Goal: Information Seeking & Learning: Learn about a topic

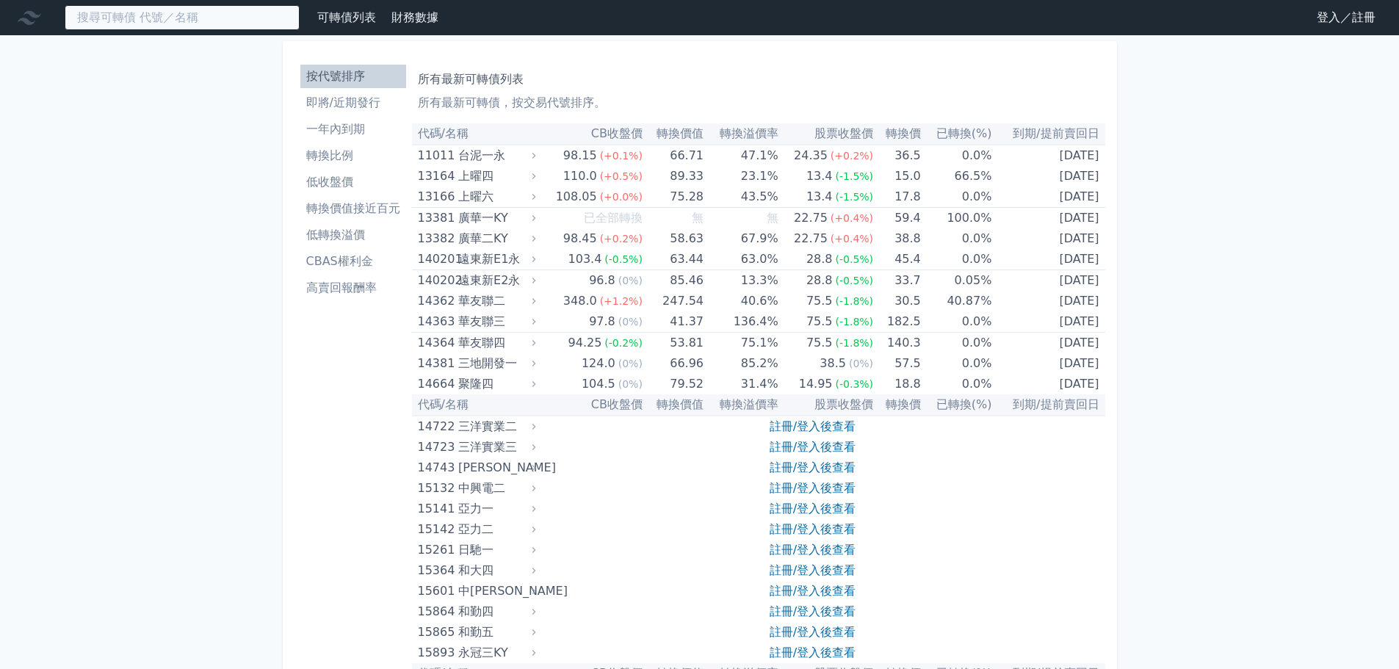
click at [187, 24] on input at bounding box center [182, 17] width 235 height 25
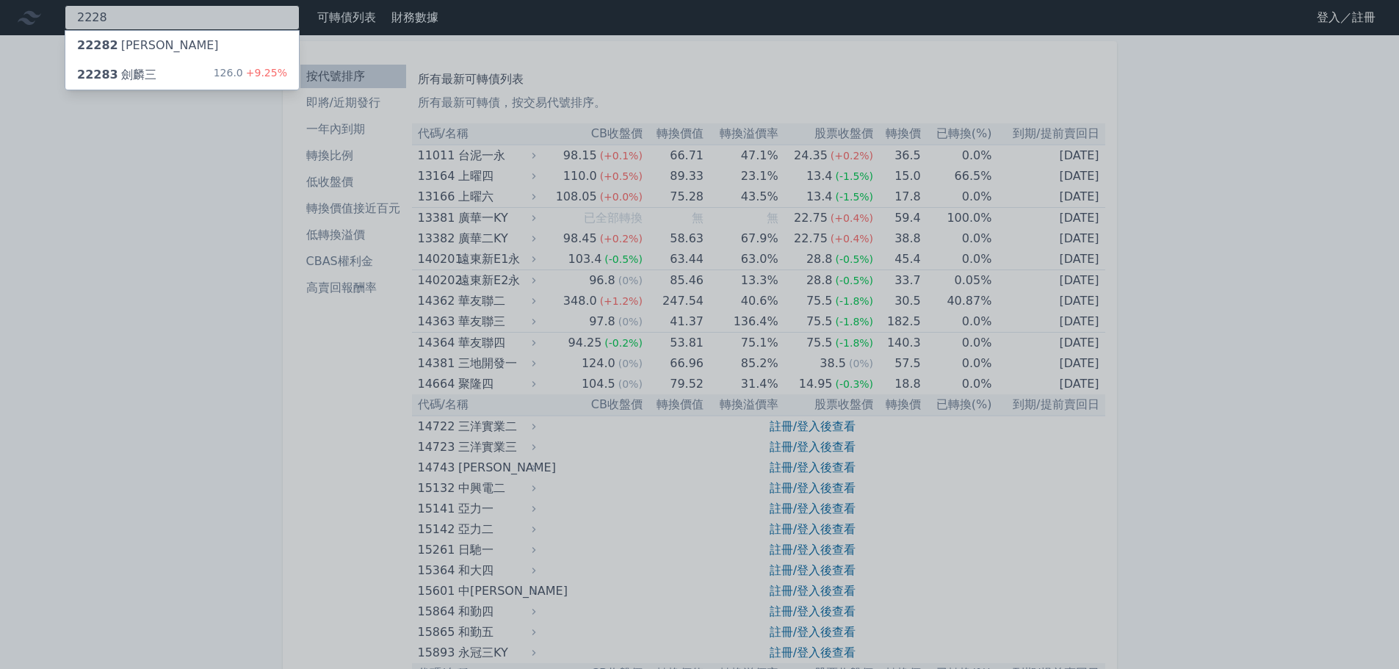
type input "2228"
click at [176, 71] on div "22283 劍麟三 126.0 +9.25%" at bounding box center [182, 74] width 234 height 29
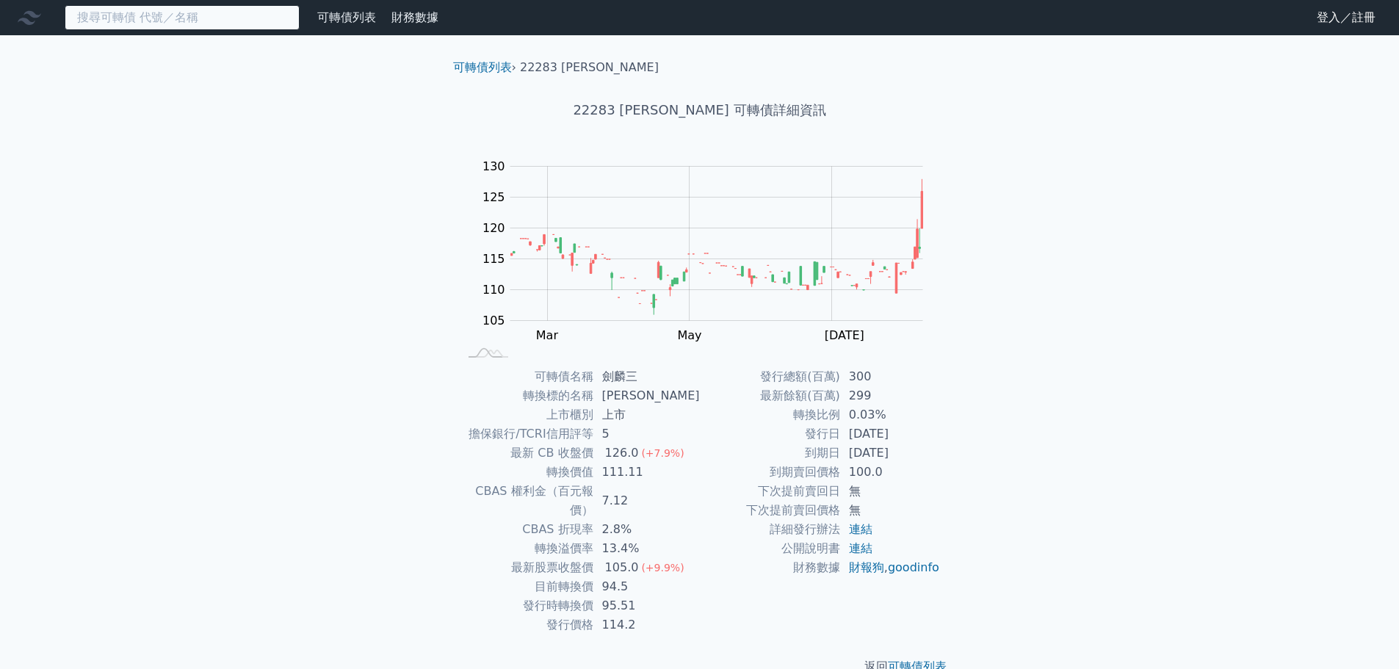
click at [165, 24] on input at bounding box center [182, 17] width 235 height 25
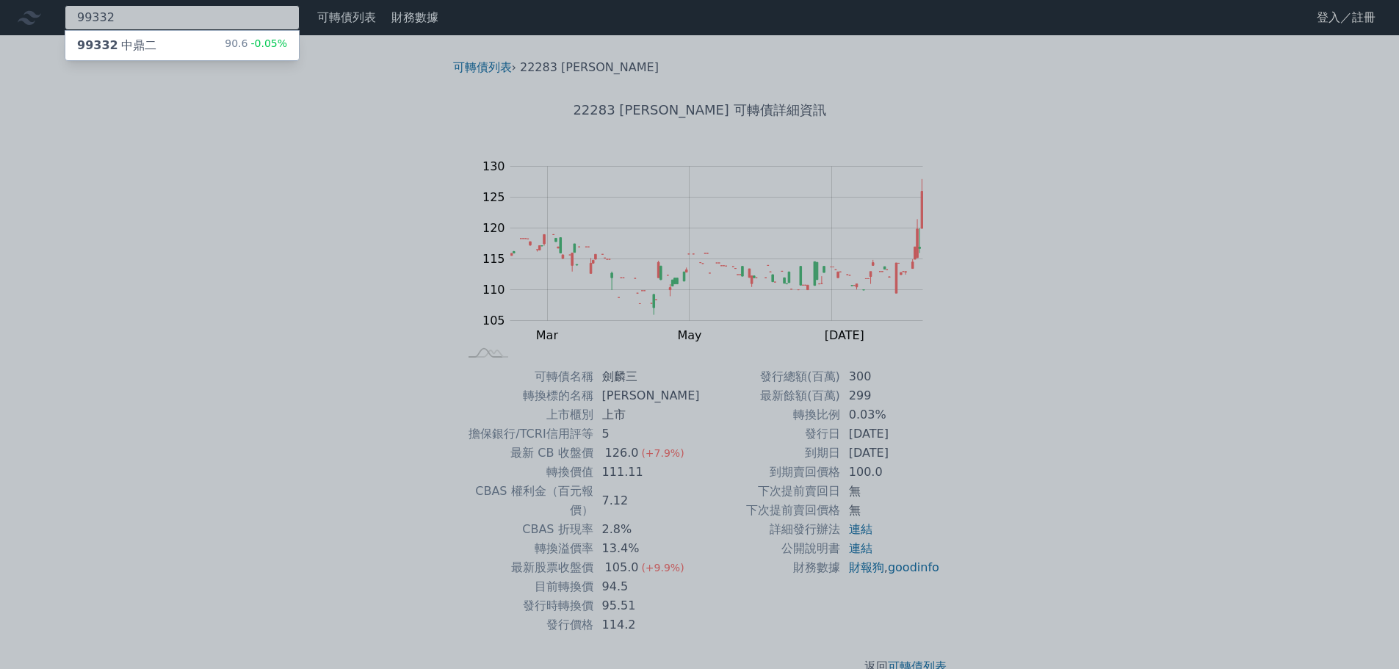
type input "99332"
click at [155, 51] on div "99332 中鼎二 90.6 -0.05%" at bounding box center [182, 45] width 234 height 29
